Goal: Task Accomplishment & Management: Manage account settings

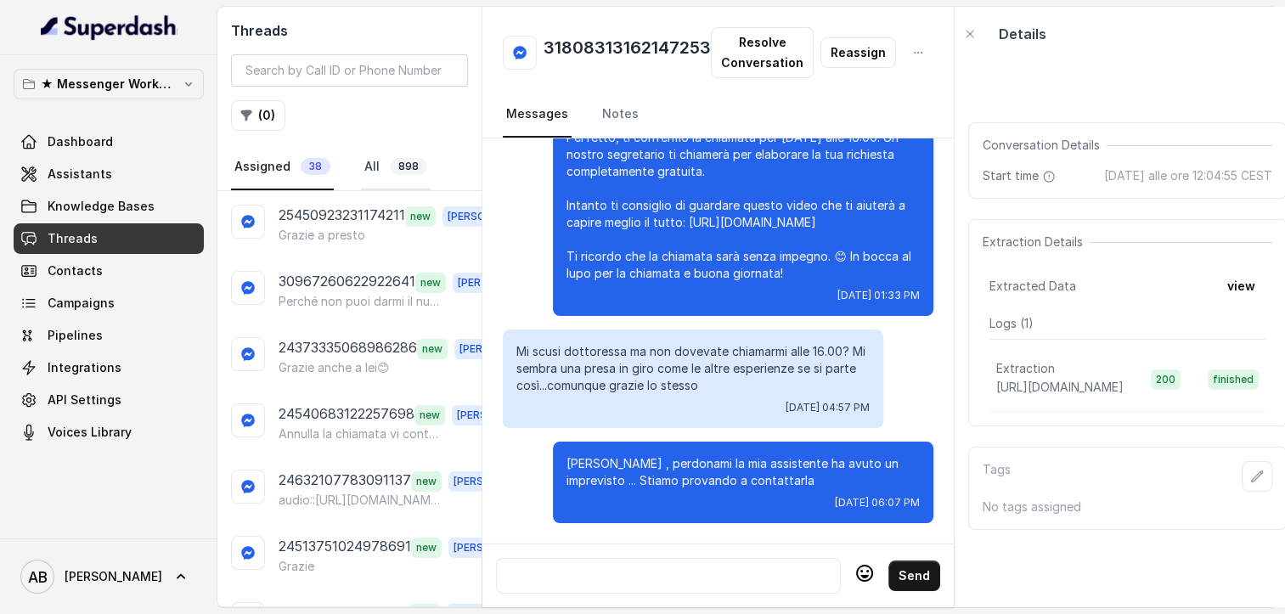
click at [374, 171] on link "All 898" at bounding box center [396, 167] width 70 height 46
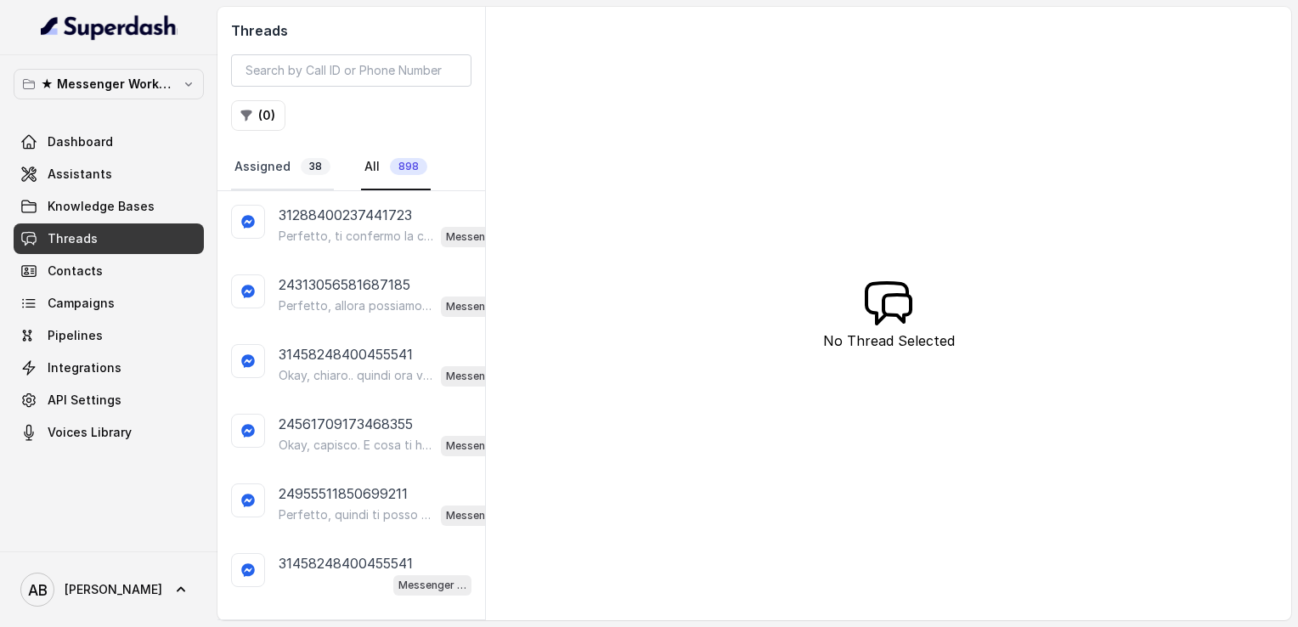
click at [282, 170] on link "Assigned 38" at bounding box center [282, 167] width 103 height 46
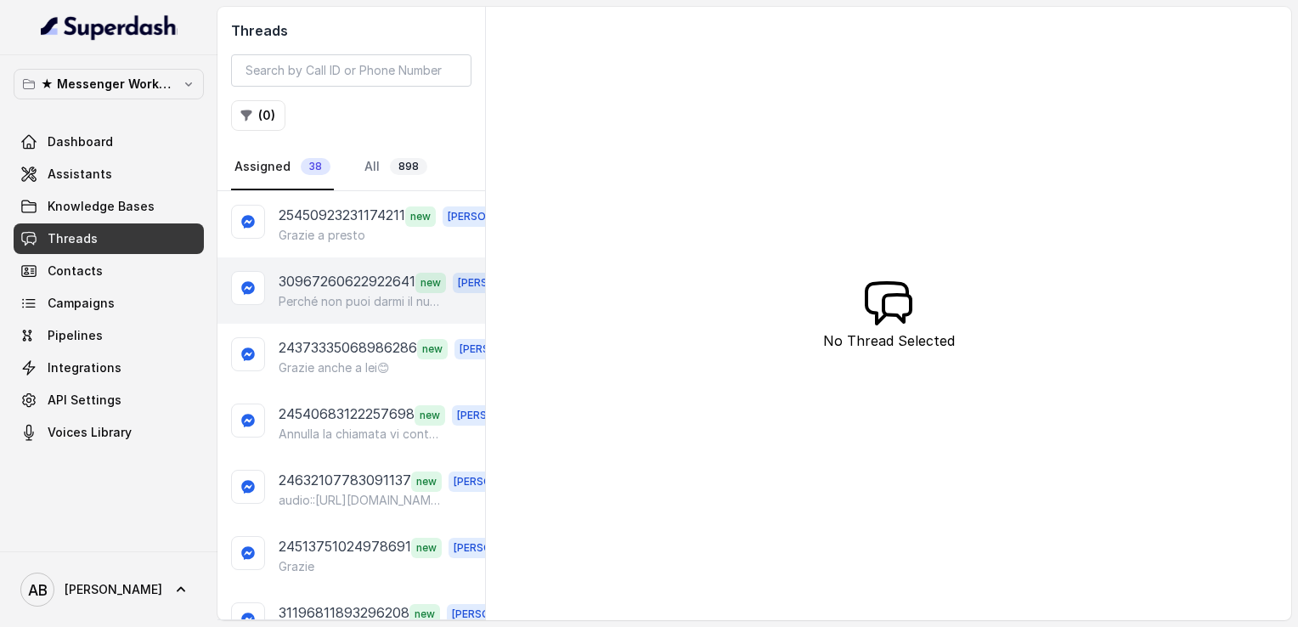
click at [351, 273] on p "30967260622922641" at bounding box center [347, 282] width 137 height 22
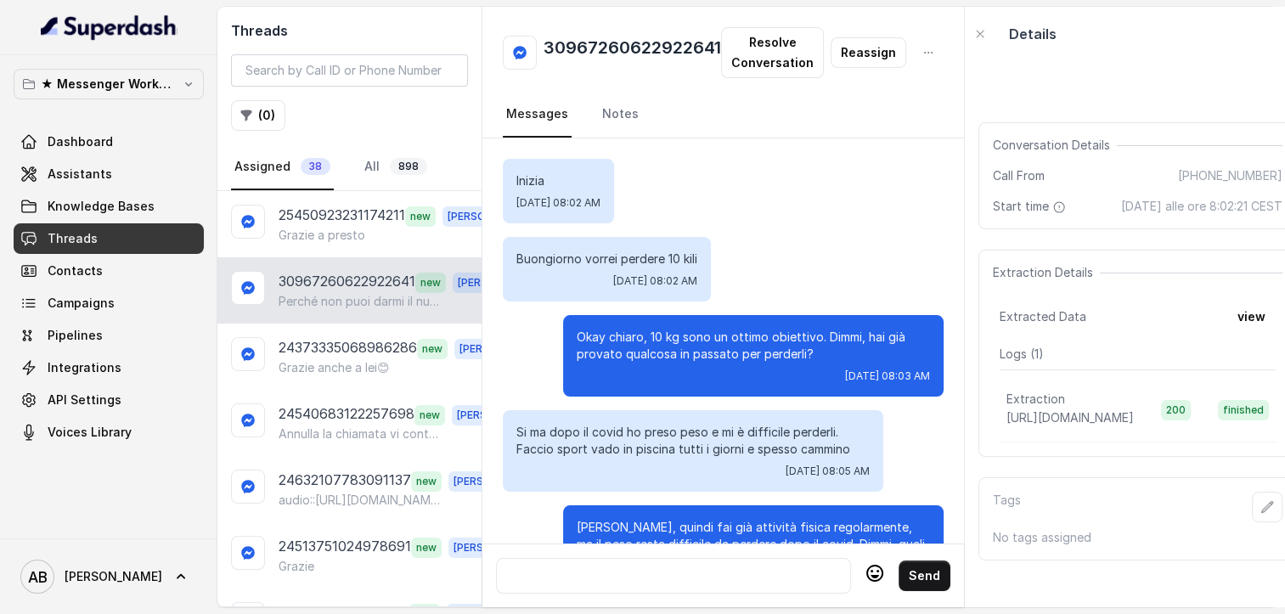
scroll to position [1382, 0]
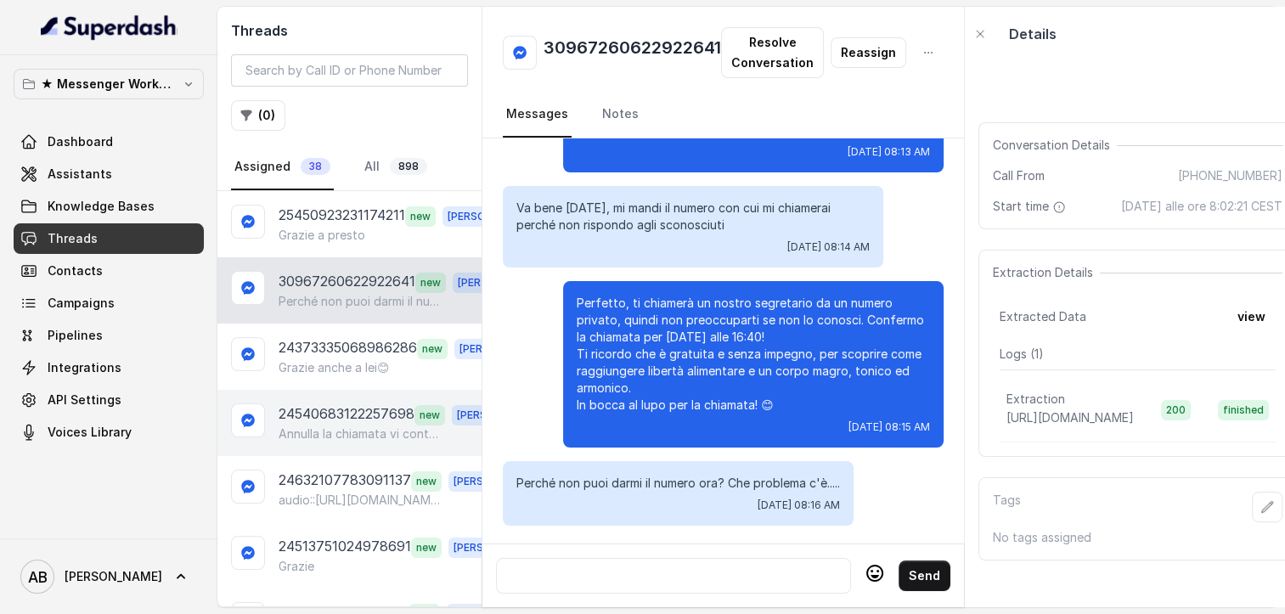
click at [378, 426] on p "Annulla la chiamata vi contratto io [DATE] onestamente possibile mi scuso grazie" at bounding box center [360, 433] width 163 height 17
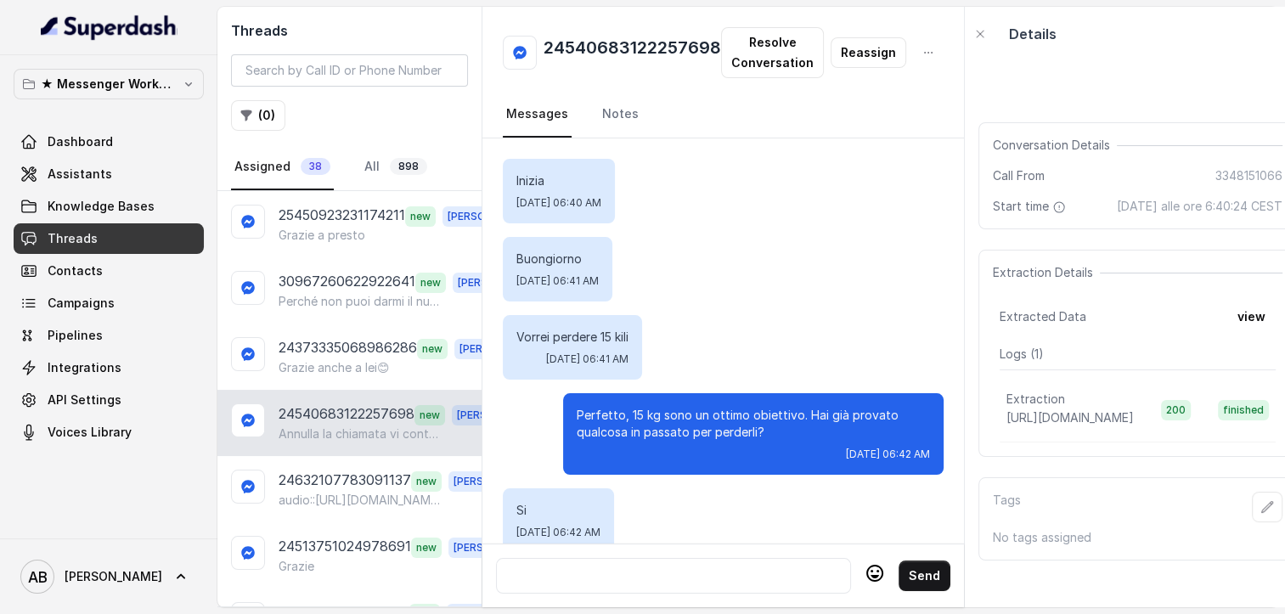
scroll to position [1556, 0]
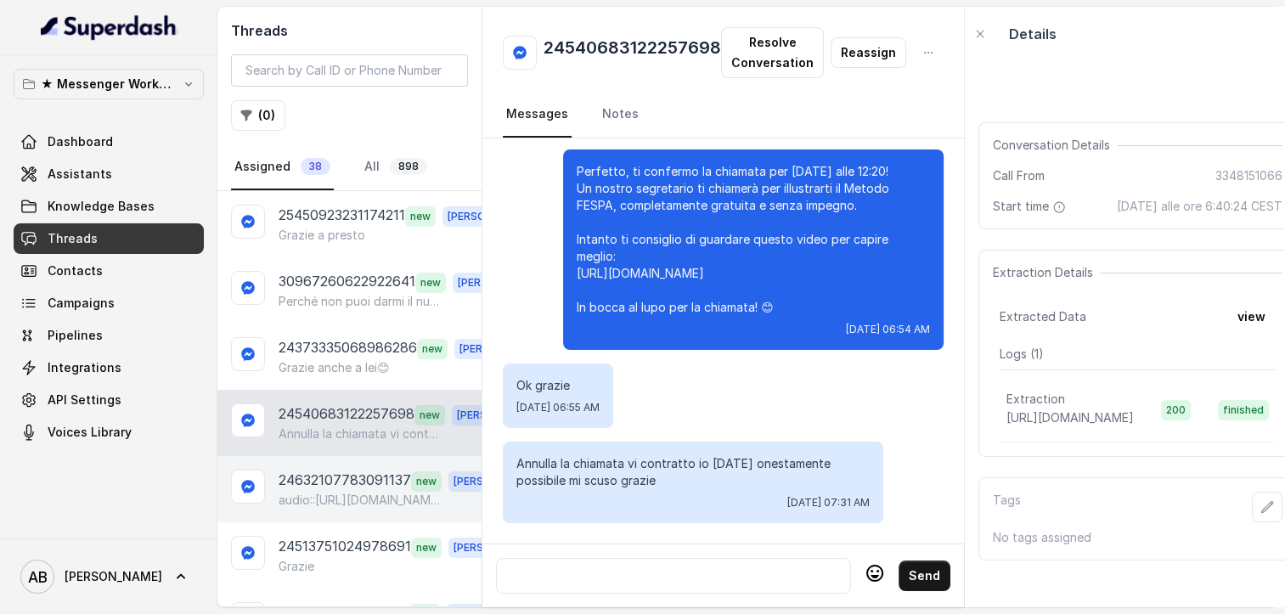
click at [357, 461] on div "24632107783091137 new [PERSON_NAME] audio::[URL][DOMAIN_NAME][DOMAIN_NAME]" at bounding box center [349, 489] width 264 height 66
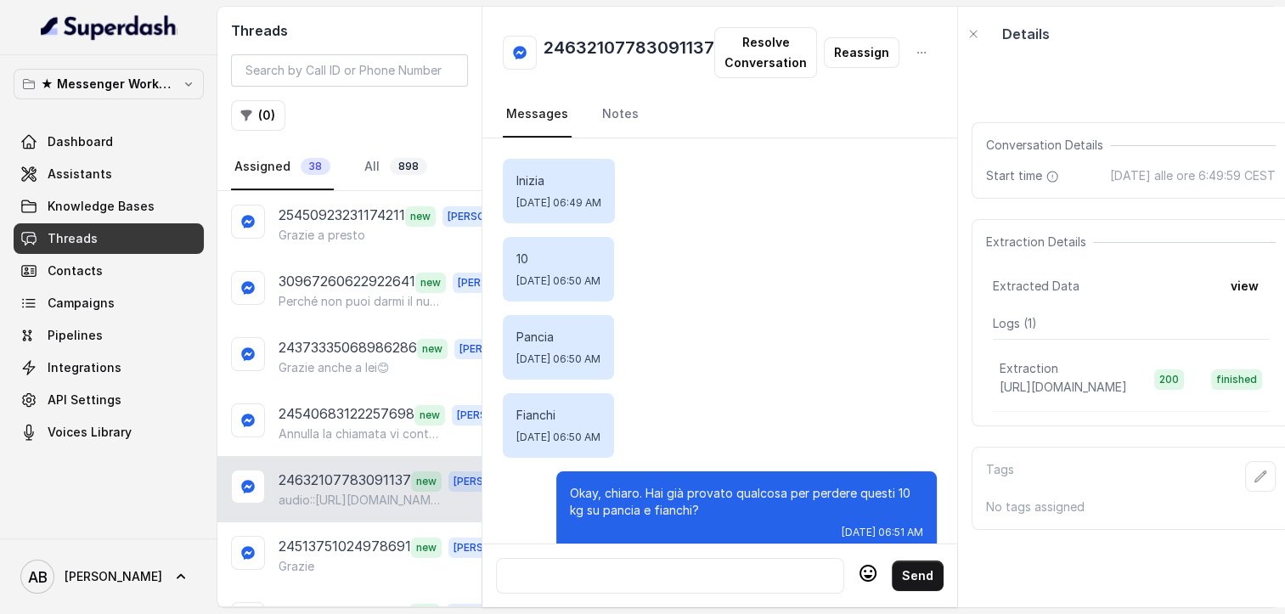
scroll to position [3665, 0]
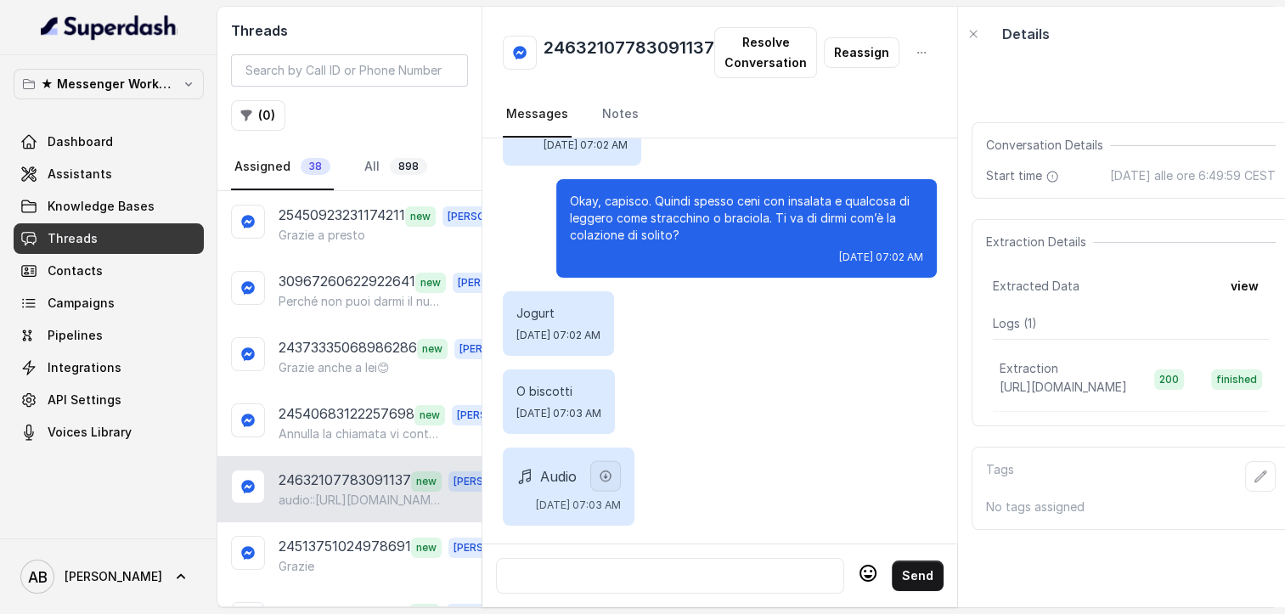
click at [621, 476] on button "button" at bounding box center [605, 476] width 31 height 31
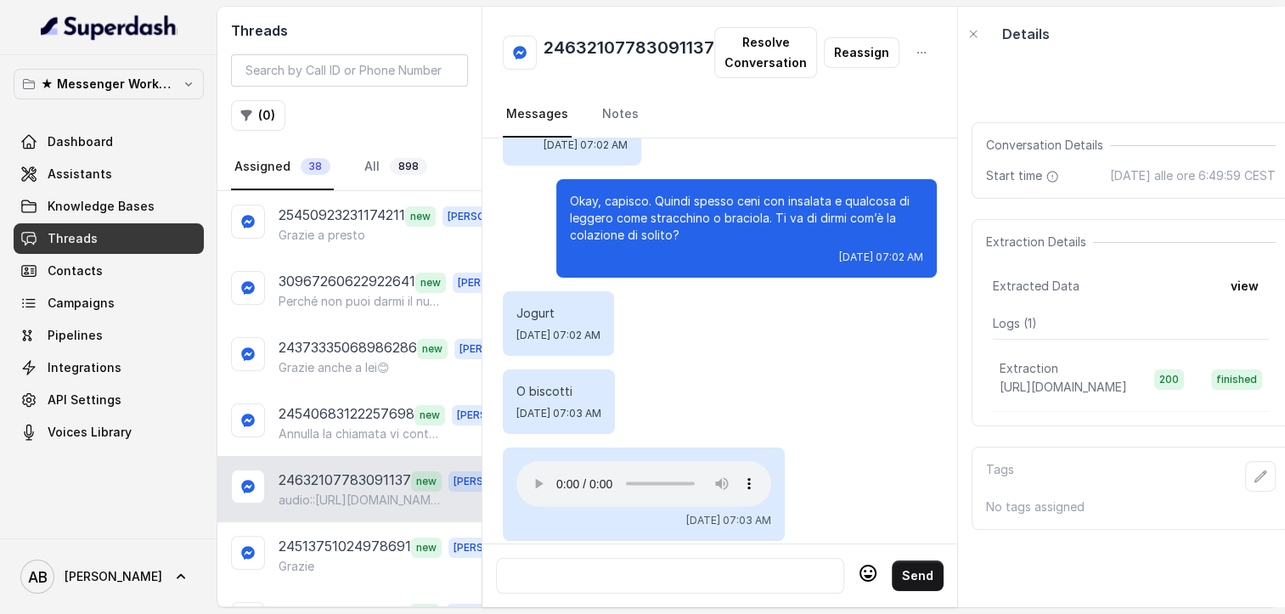
click at [667, 576] on div at bounding box center [670, 576] width 333 height 20
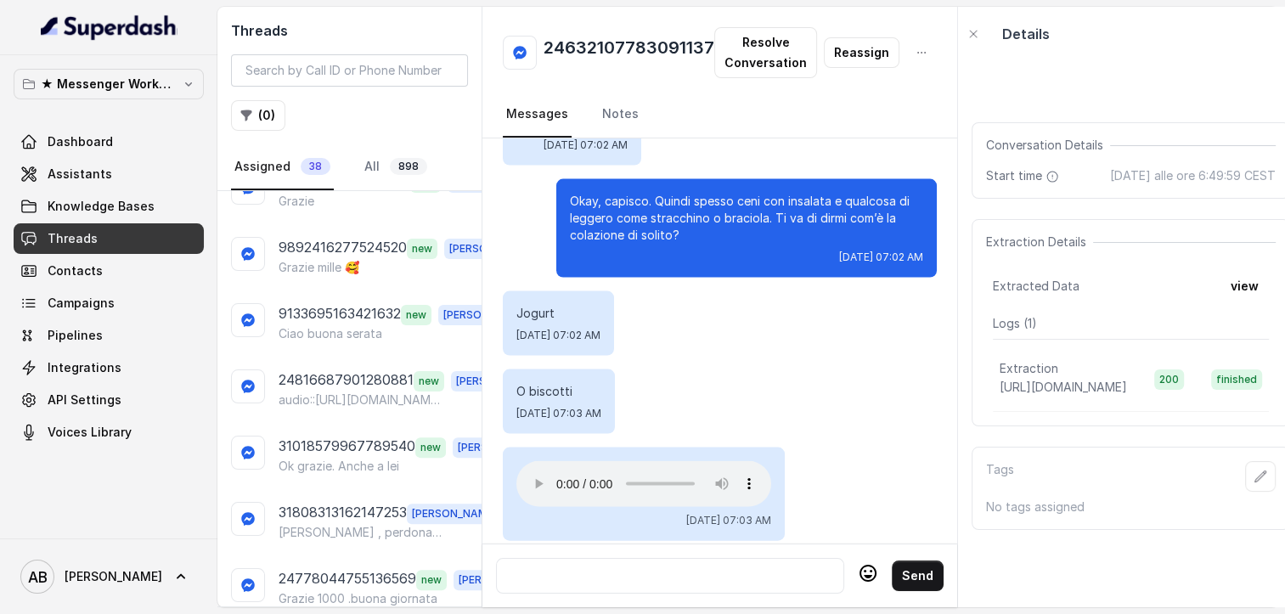
scroll to position [607, 0]
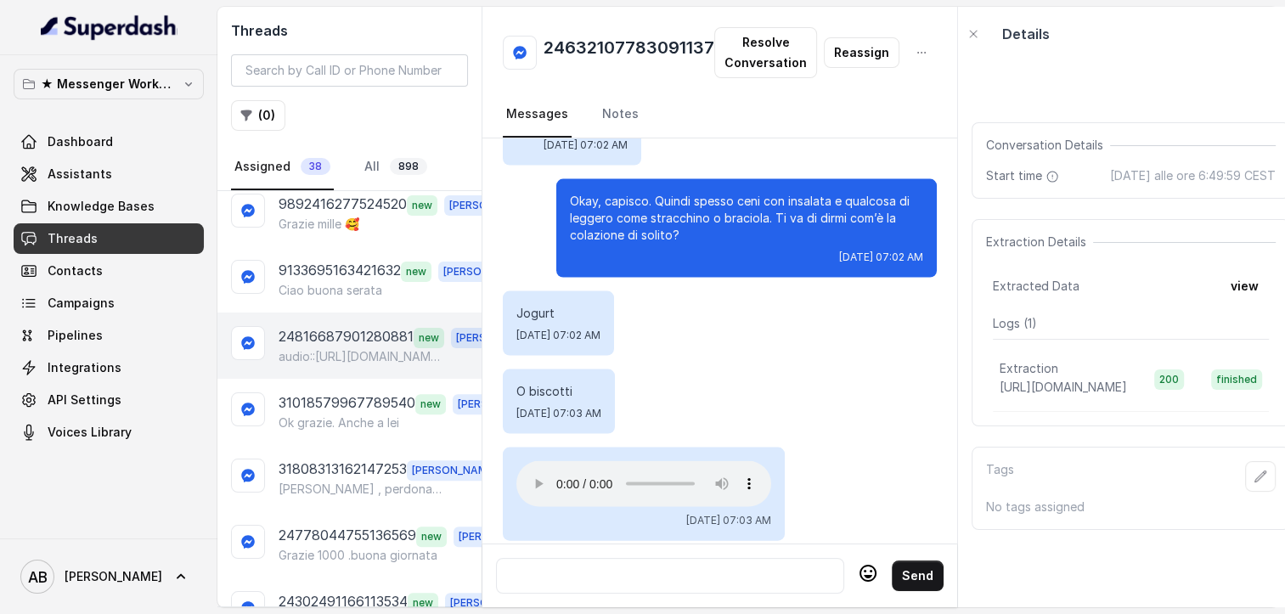
click at [346, 365] on div "24816687901280881 new [PERSON_NAME] audio::[URL][DOMAIN_NAME][DOMAIN_NAME]" at bounding box center [349, 345] width 264 height 66
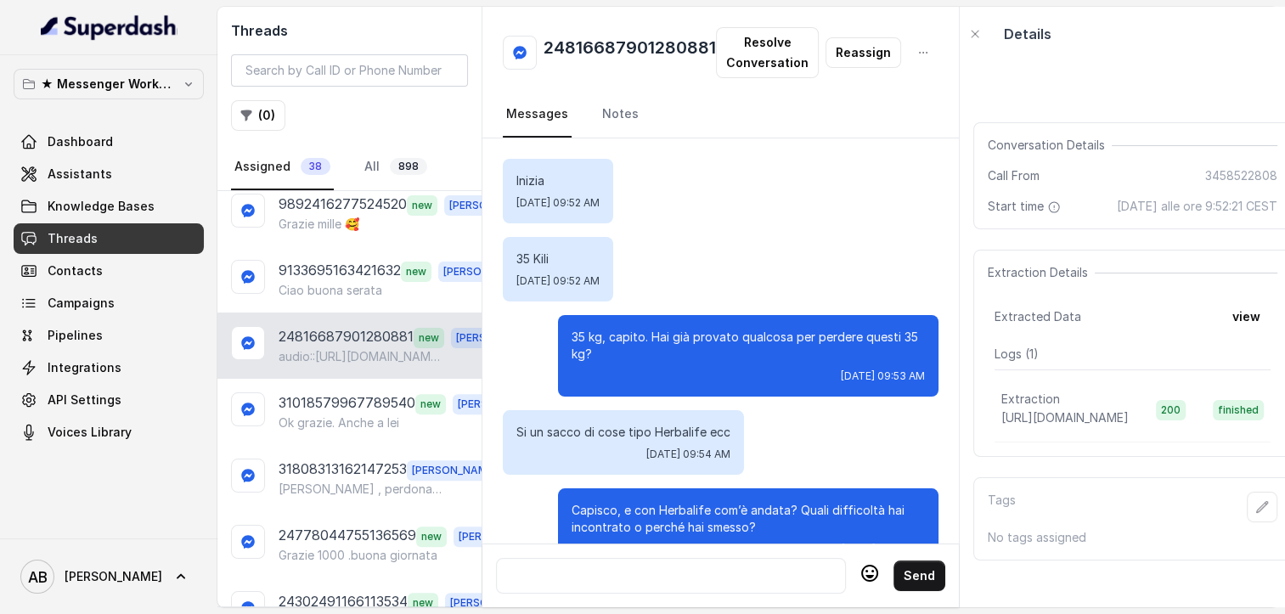
scroll to position [1264, 0]
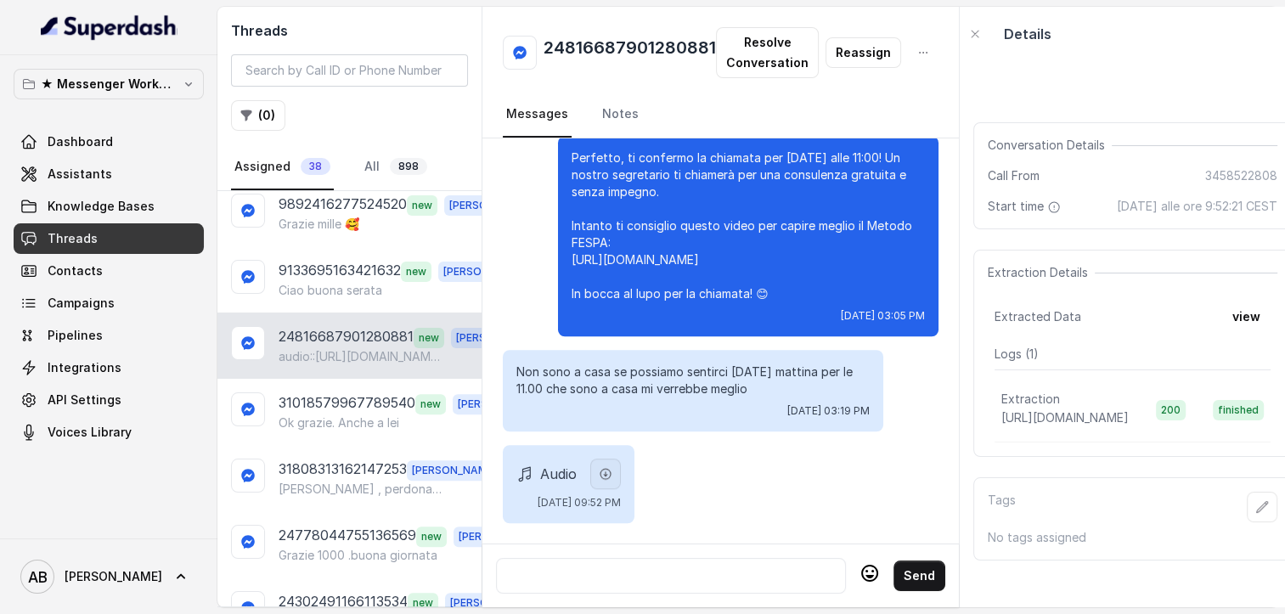
click at [621, 486] on button "button" at bounding box center [605, 474] width 31 height 31
